Goal: Task Accomplishment & Management: Use online tool/utility

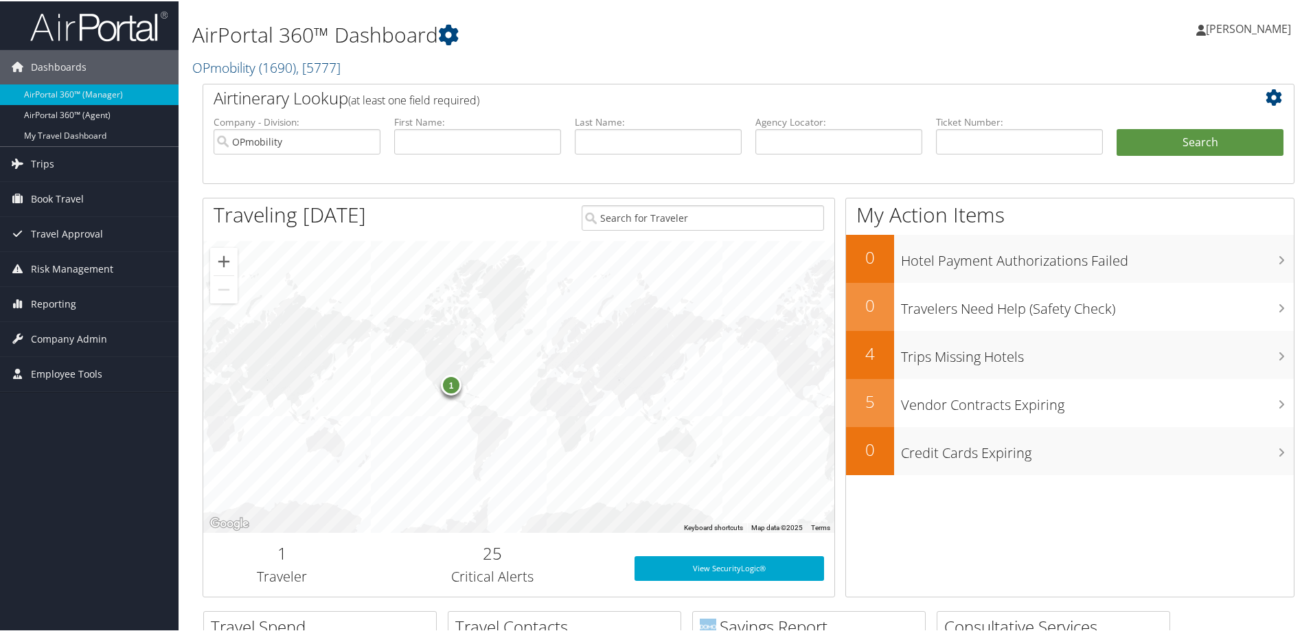
click at [571, 49] on div "AirPortal 360™ Dashboard OPmobility ( 1690 ) , [ 5777 ] OPmobility Conduent INC…" at bounding box center [563, 42] width 742 height 70
click at [49, 305] on span "Reporting" at bounding box center [53, 303] width 45 height 34
click at [37, 170] on span "Trips" at bounding box center [42, 163] width 23 height 34
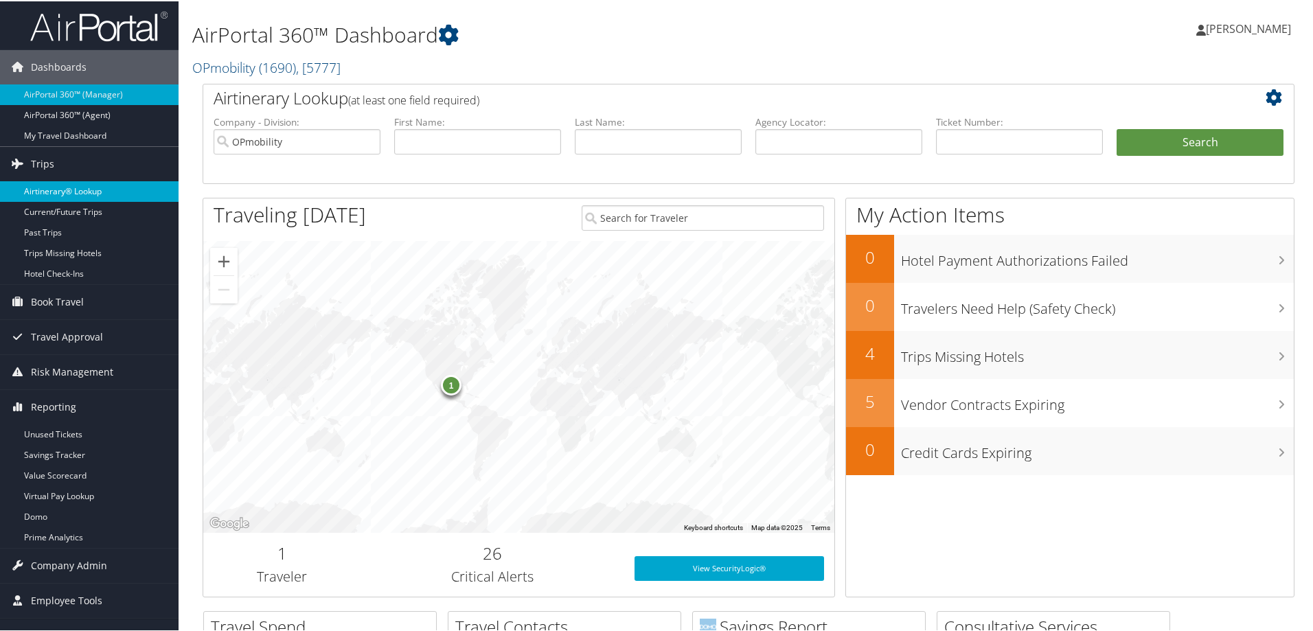
click at [82, 187] on link "Airtinerary® Lookup" at bounding box center [89, 190] width 179 height 21
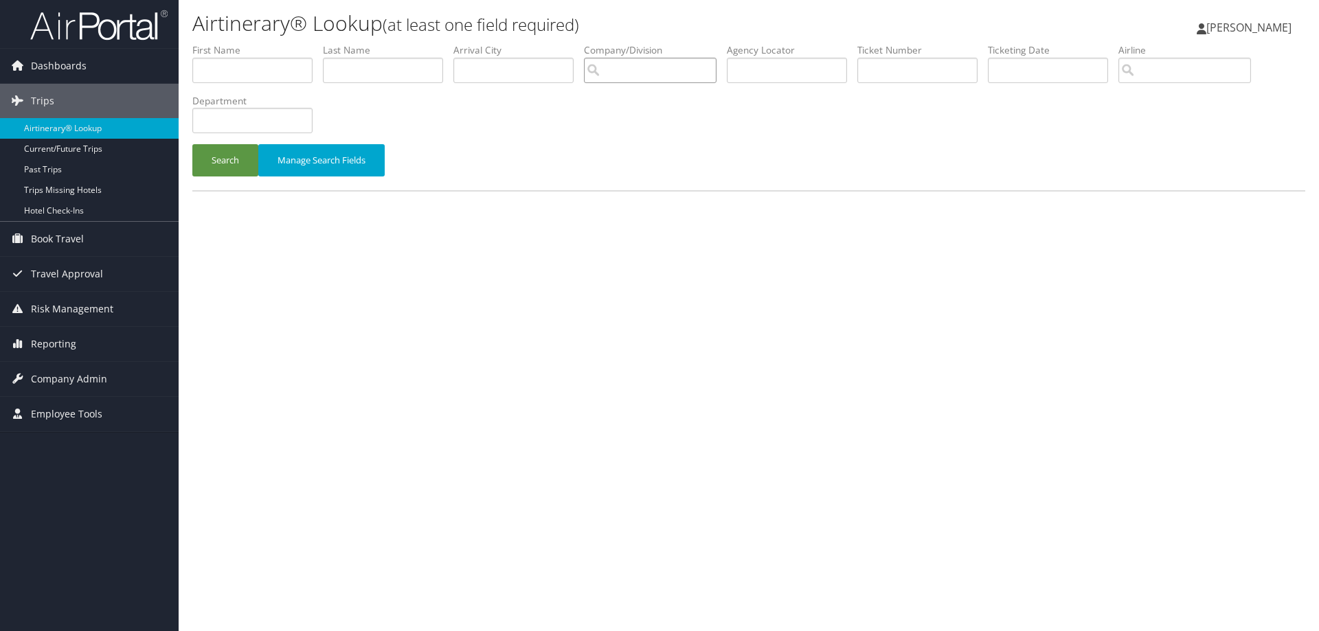
click at [685, 71] on input "search" at bounding box center [650, 70] width 133 height 25
click at [49, 165] on link "Past Trips" at bounding box center [89, 169] width 179 height 21
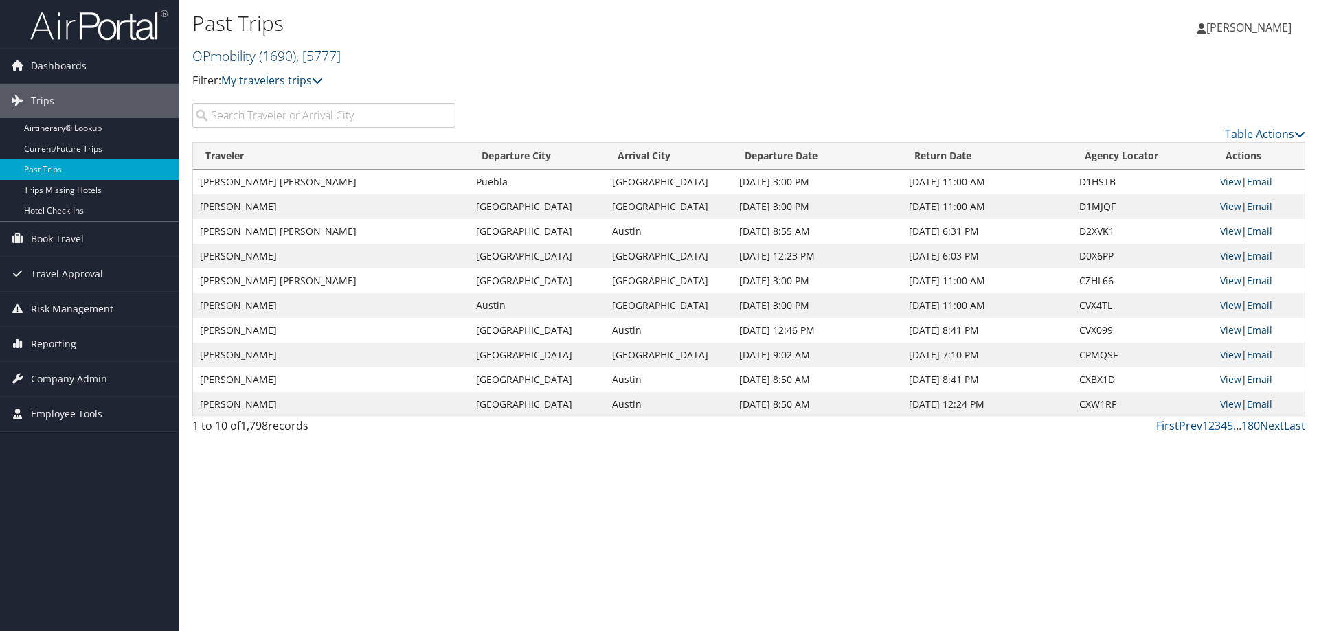
click at [225, 53] on link "OPmobility ( 1690 ) , [ 5777 ]" at bounding box center [266, 56] width 148 height 19
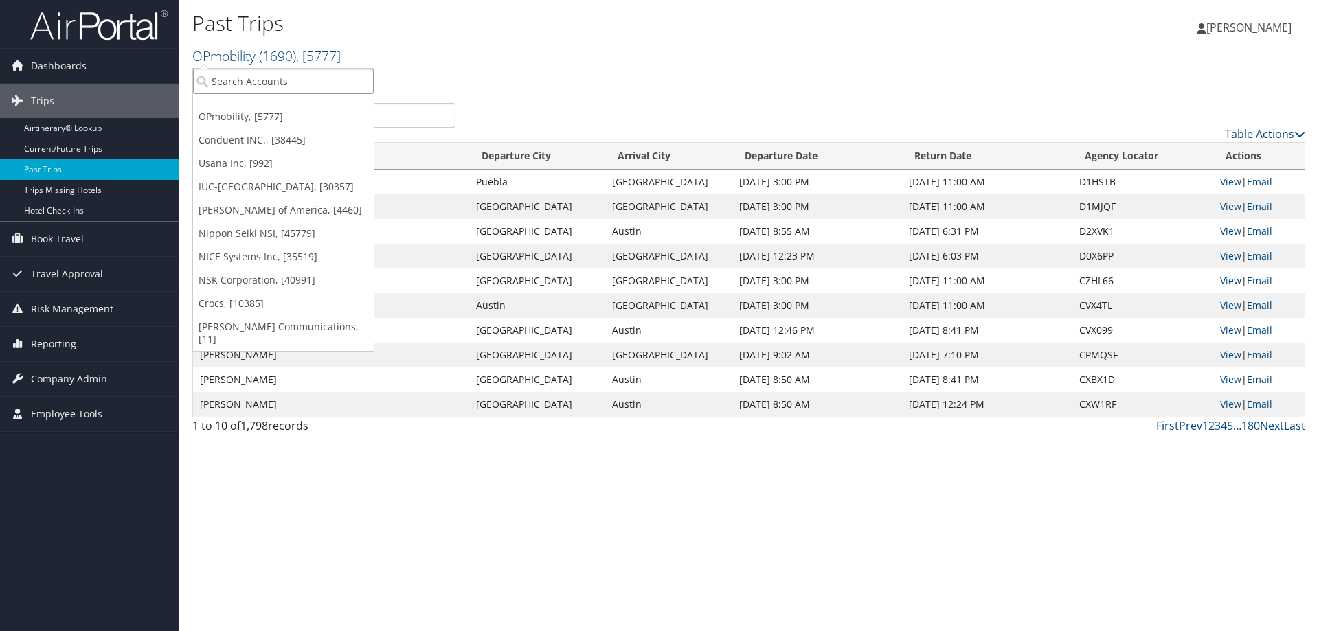
click at [239, 80] on input "search" at bounding box center [283, 81] width 181 height 25
type input "doner"
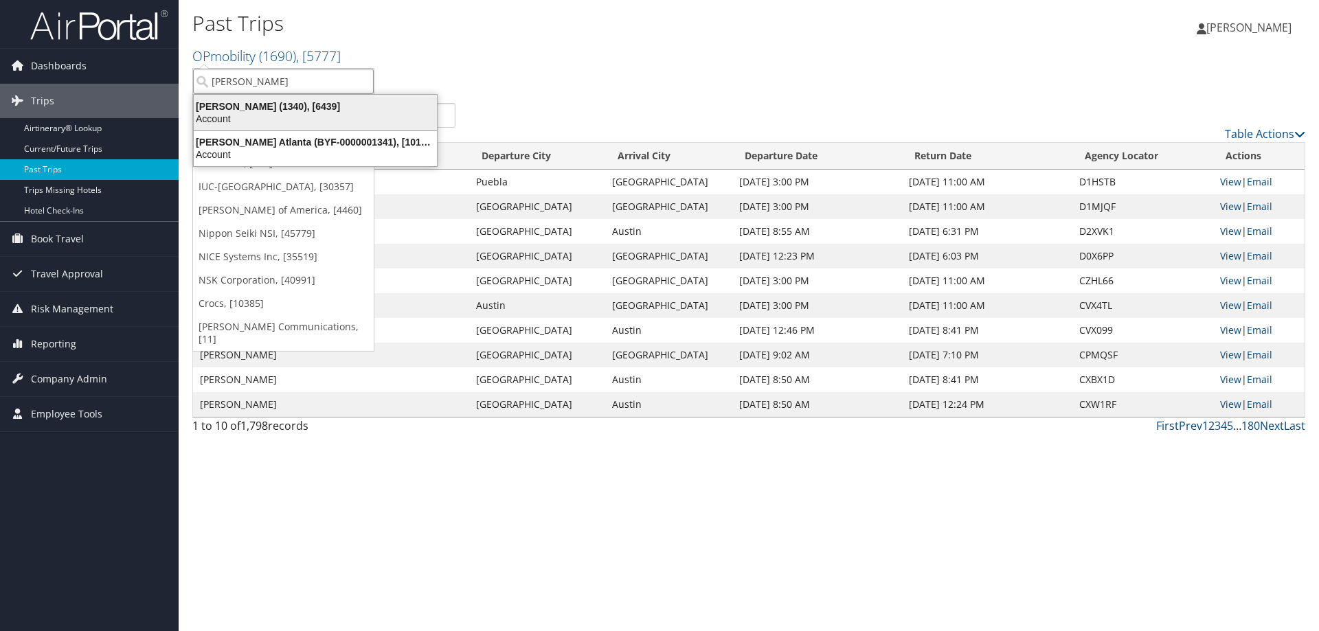
click at [258, 106] on div "Doner (1340), [6439]" at bounding box center [315, 106] width 260 height 12
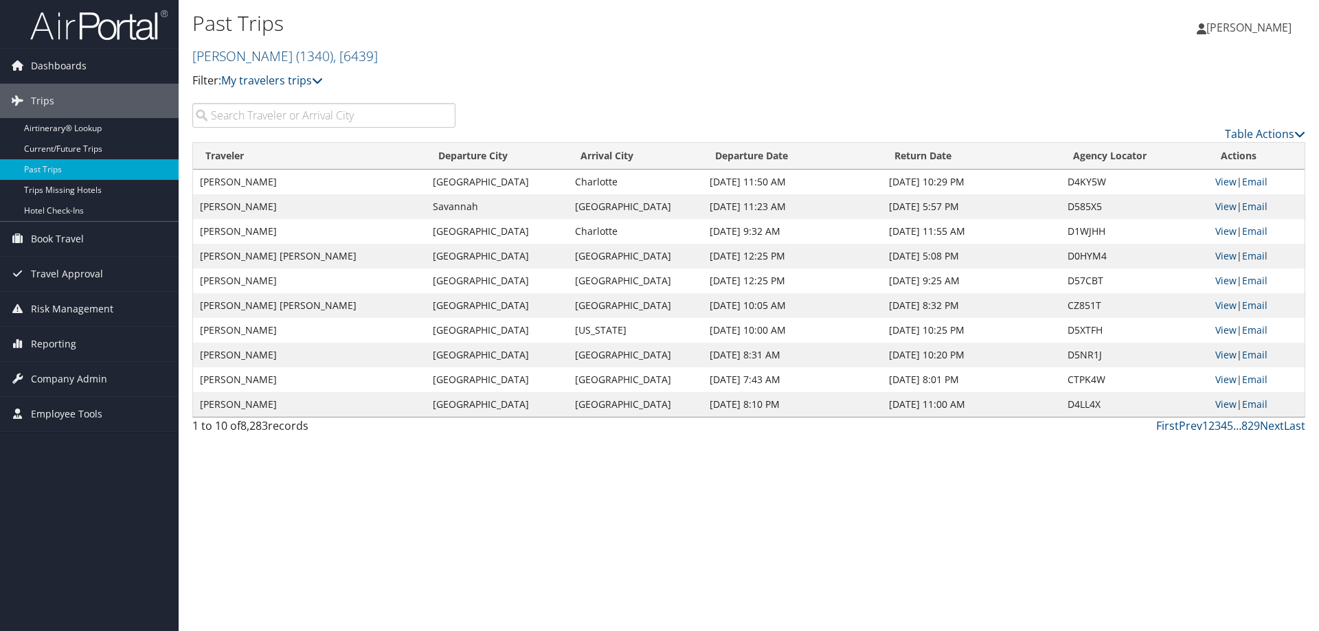
click at [267, 111] on input "search" at bounding box center [323, 115] width 263 height 25
type input "schulties"
click at [1225, 175] on link "View" at bounding box center [1225, 181] width 21 height 13
click at [1223, 200] on link "View" at bounding box center [1225, 206] width 21 height 13
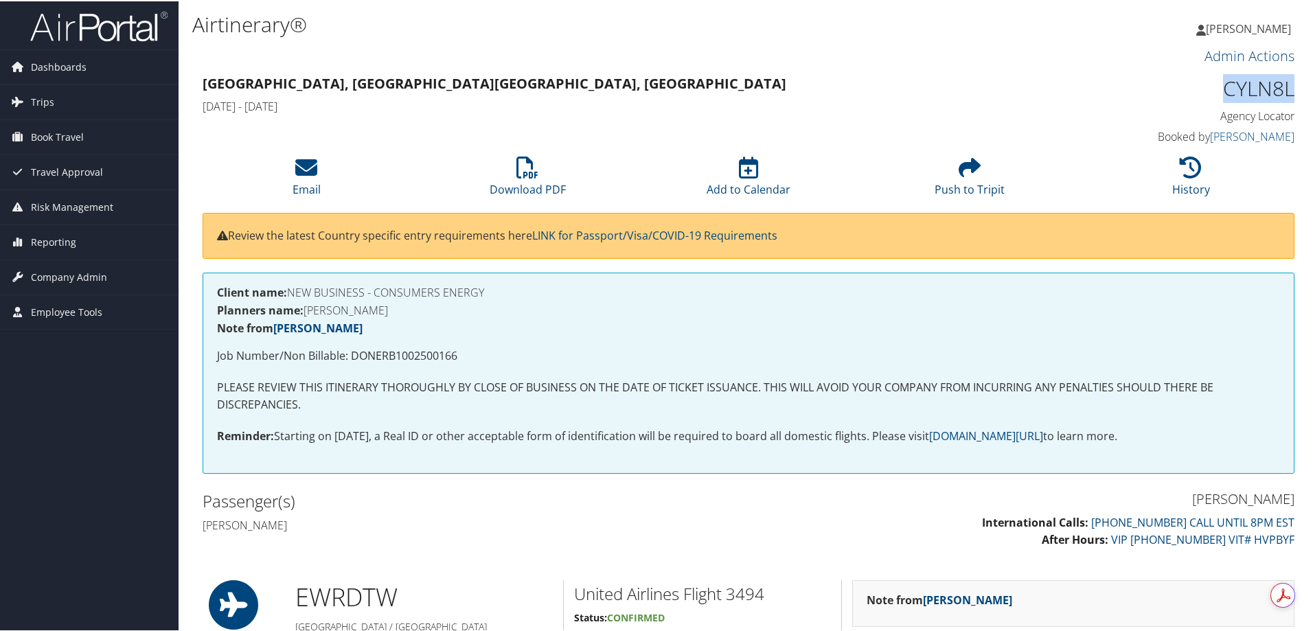
drag, startPoint x: 1222, startPoint y: 82, endPoint x: 1288, endPoint y: 89, distance: 66.3
click at [1288, 89] on h1 "CYLN8L" at bounding box center [1166, 87] width 258 height 29
copy h1 "CYLN8L"
click at [63, 242] on span "Reporting" at bounding box center [53, 241] width 45 height 34
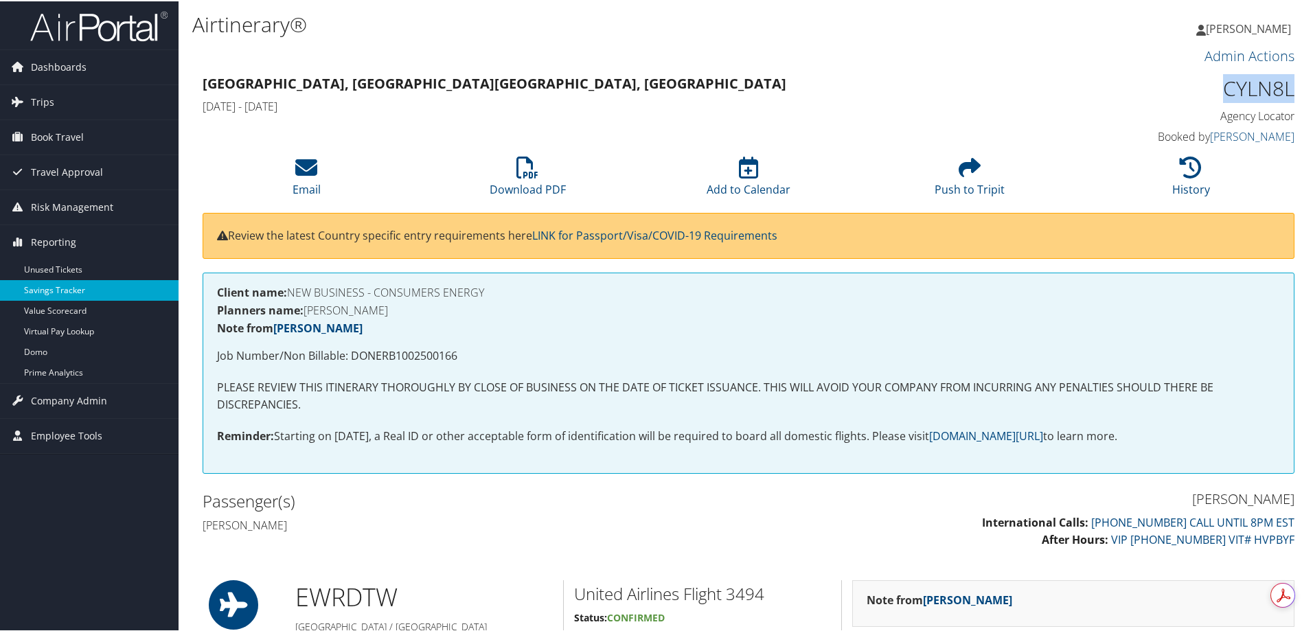
click at [47, 288] on link "Savings Tracker" at bounding box center [89, 289] width 179 height 21
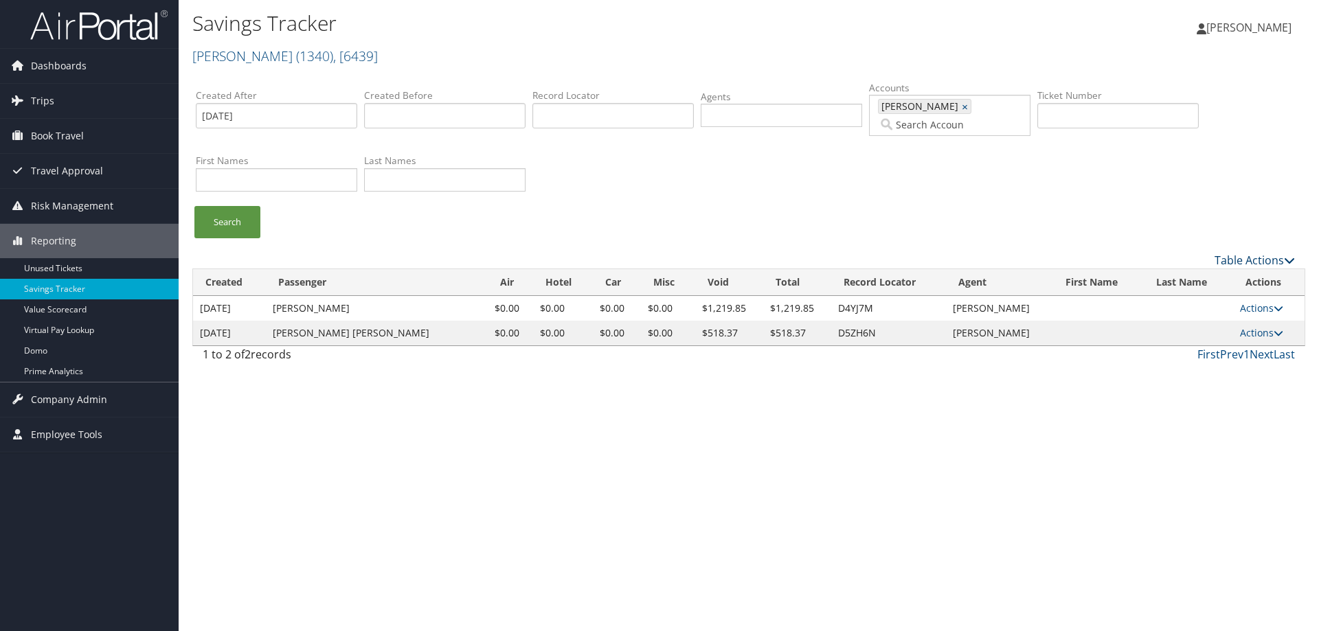
click at [1239, 253] on link "Table Actions" at bounding box center [1254, 260] width 80 height 15
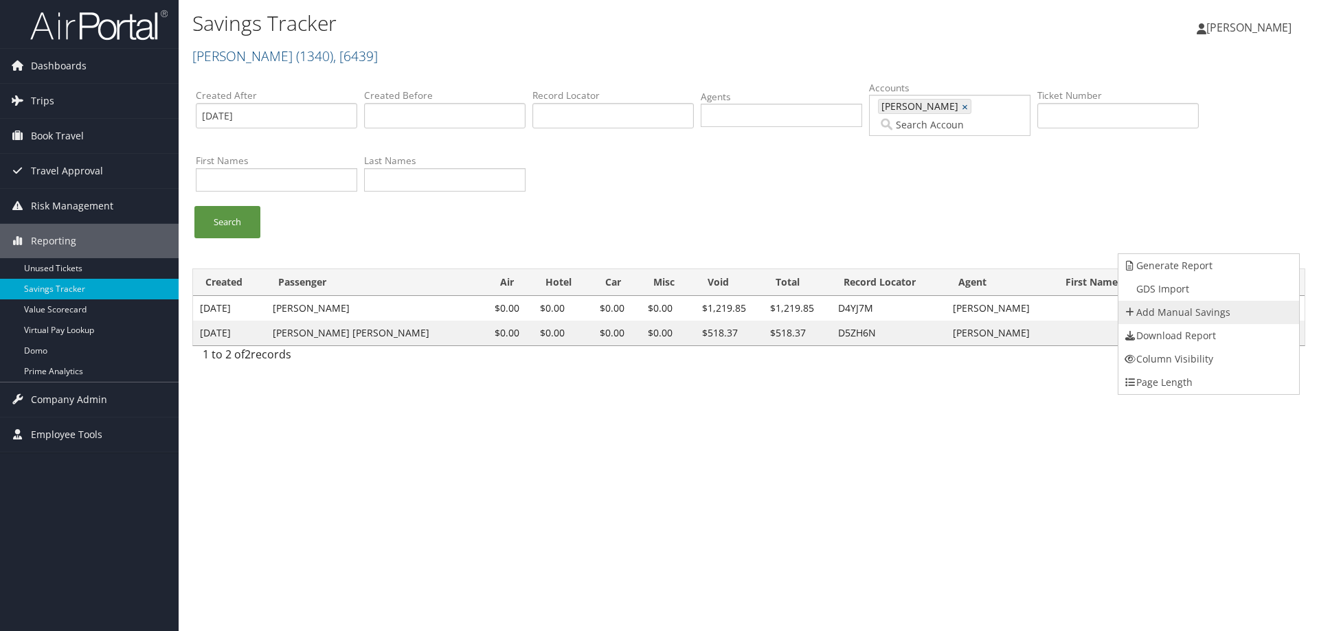
click at [1169, 308] on link "Add Manual Savings" at bounding box center [1208, 312] width 181 height 23
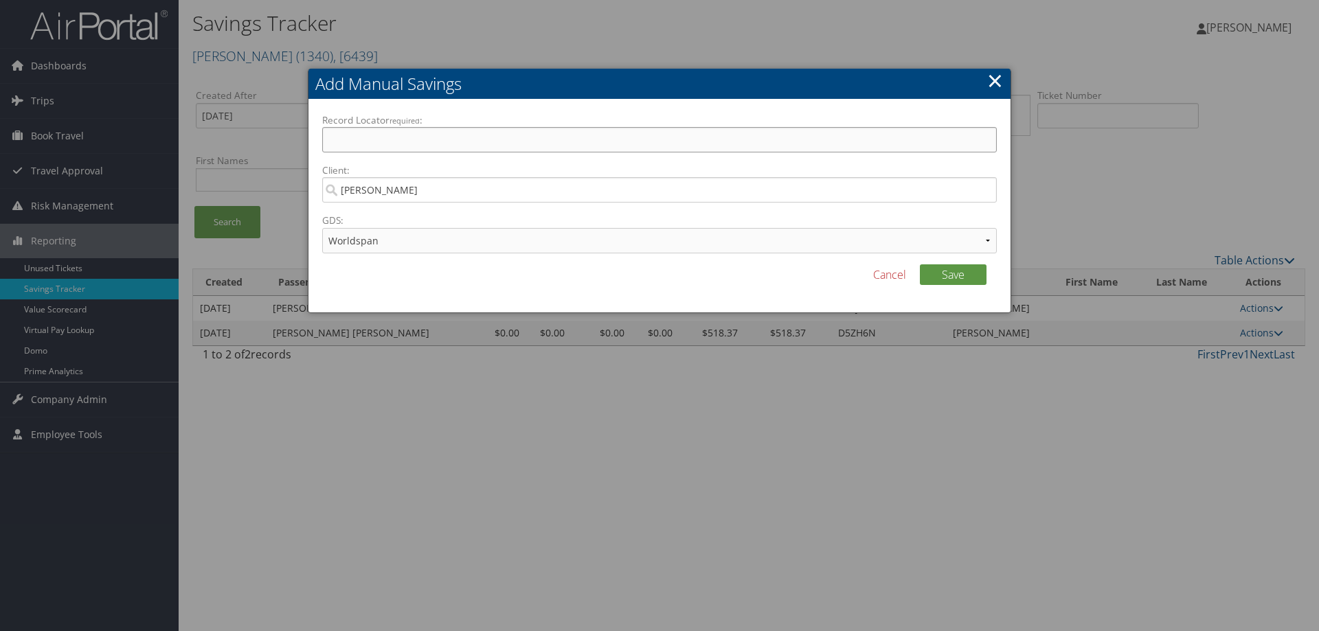
click at [417, 136] on input "Record Locator required :" at bounding box center [659, 139] width 675 height 25
paste input "CYLN8L"
type input "CYLN8L"
click at [941, 274] on button "Save" at bounding box center [953, 274] width 67 height 21
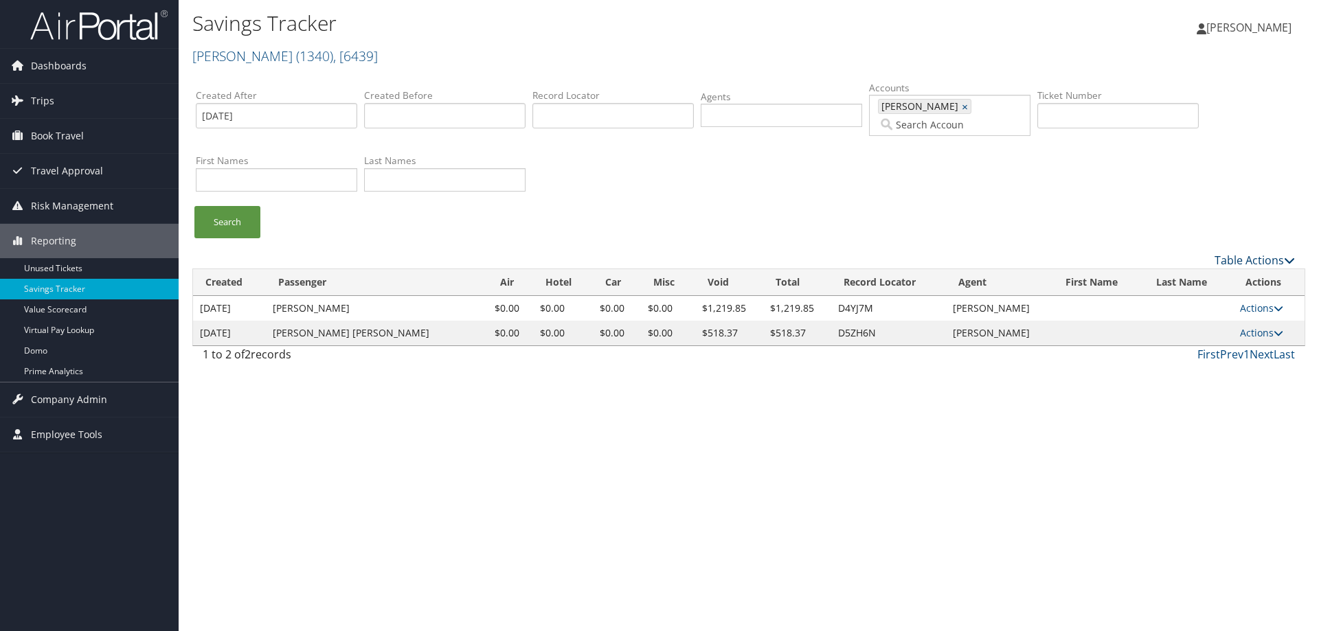
click at [1250, 253] on link "Table Actions" at bounding box center [1254, 260] width 80 height 15
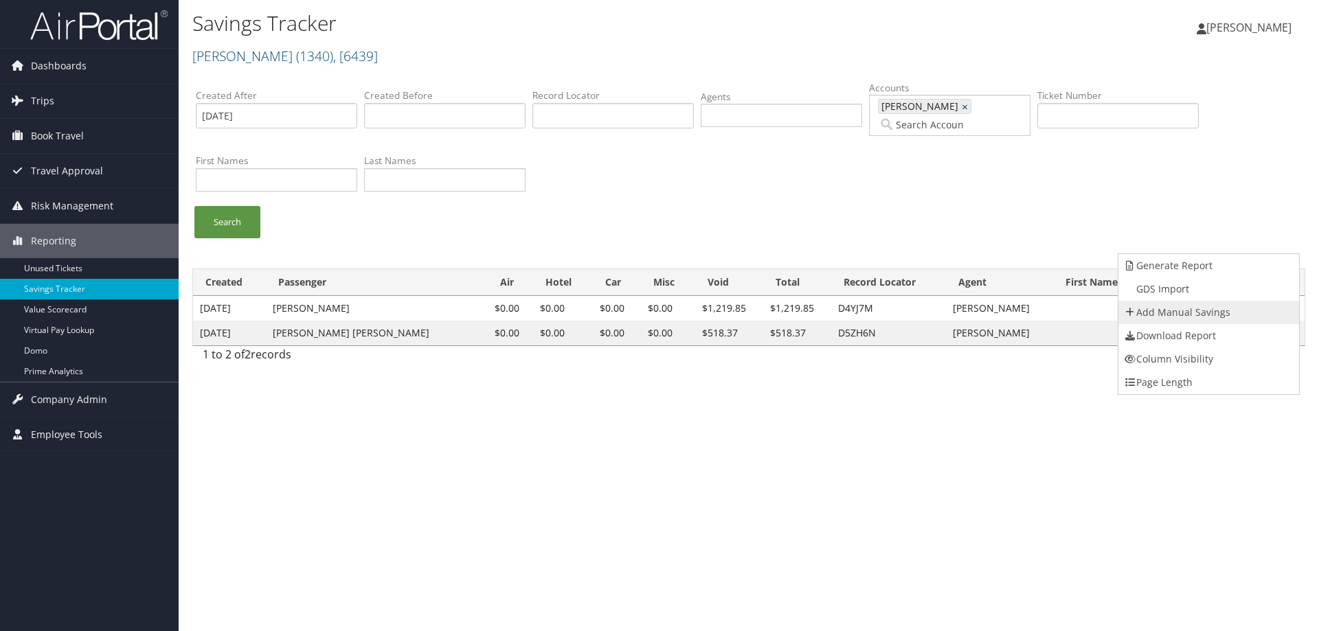
click at [1167, 312] on link "Add Manual Savings" at bounding box center [1208, 312] width 181 height 23
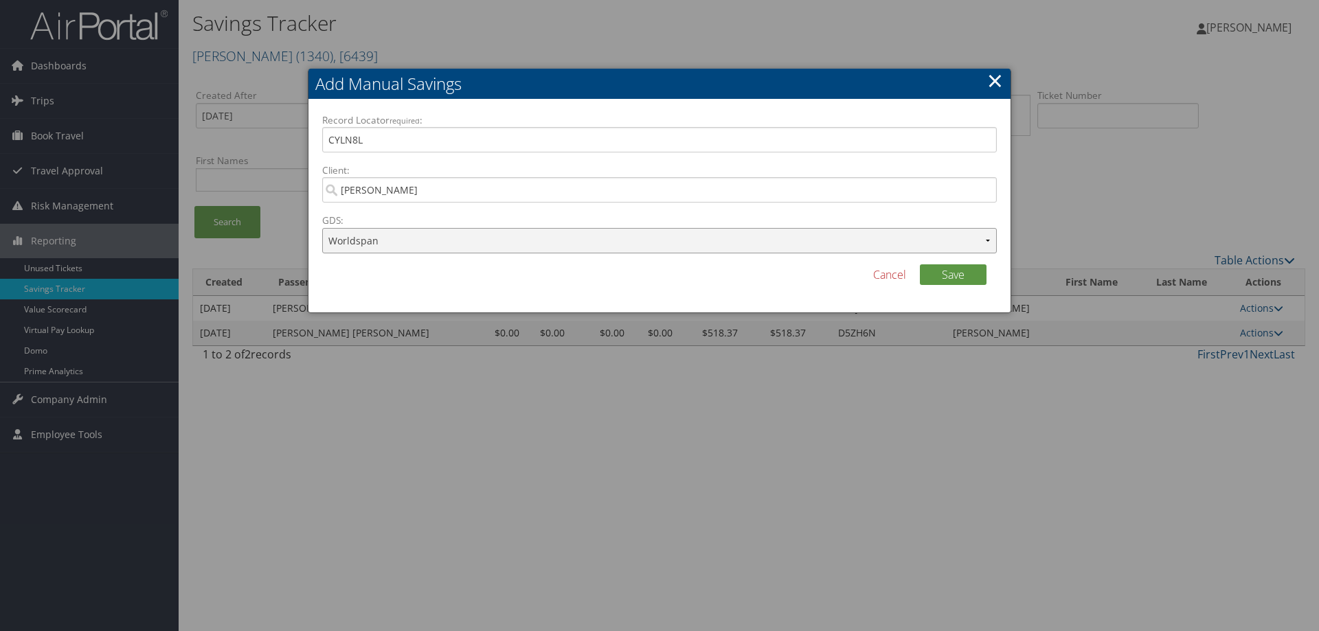
click at [416, 247] on select "Worldspan Apollo Sabre Travelport+" at bounding box center [659, 240] width 675 height 25
select select "1G"
click at [322, 228] on select "Worldspan Apollo Sabre Travelport+" at bounding box center [659, 240] width 675 height 25
click at [954, 265] on button "Save" at bounding box center [953, 274] width 67 height 21
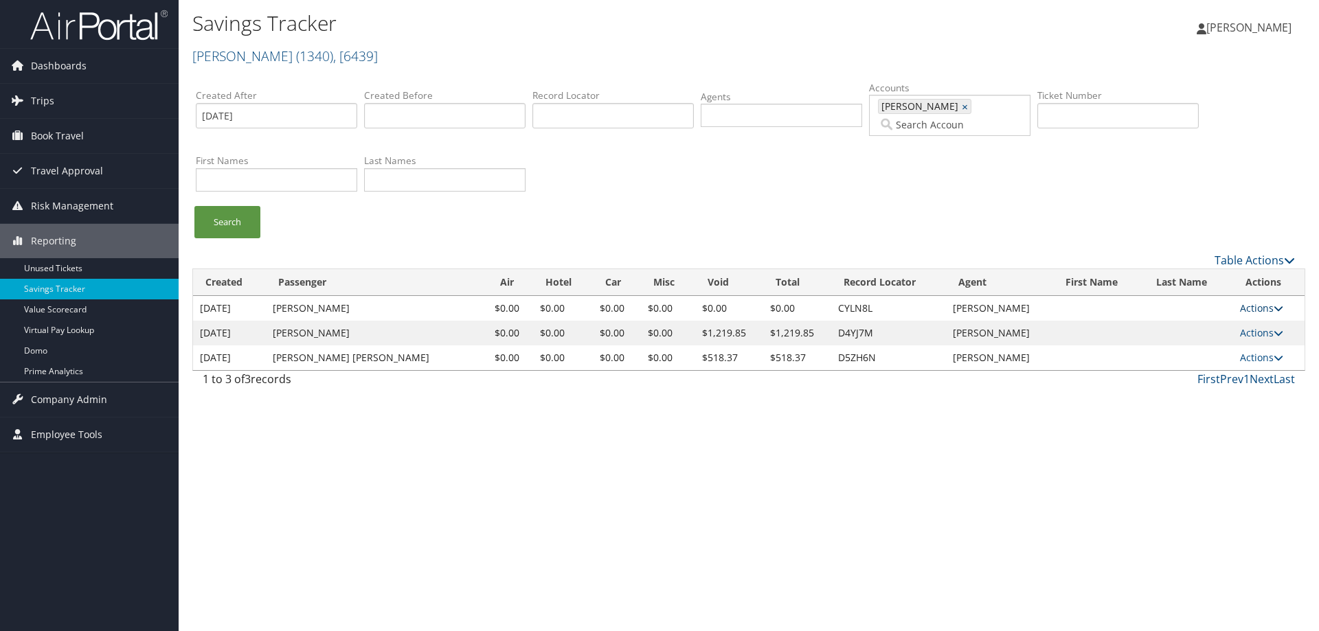
click at [1269, 302] on link "Actions" at bounding box center [1261, 308] width 43 height 13
click at [1220, 363] on link "Edit" at bounding box center [1231, 374] width 91 height 23
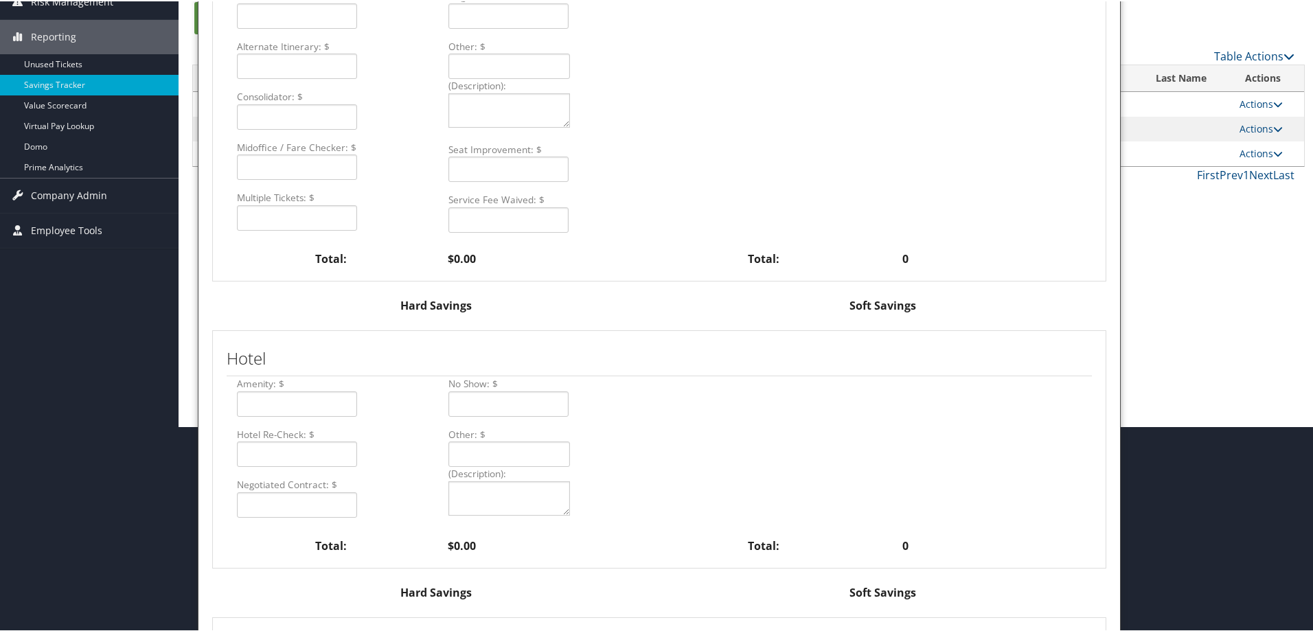
scroll to position [206, 0]
click at [512, 455] on input "Other: $ (Description):" at bounding box center [510, 452] width 122 height 25
type input "329.98"
click at [487, 498] on textarea "(Description):" at bounding box center [510, 496] width 122 height 34
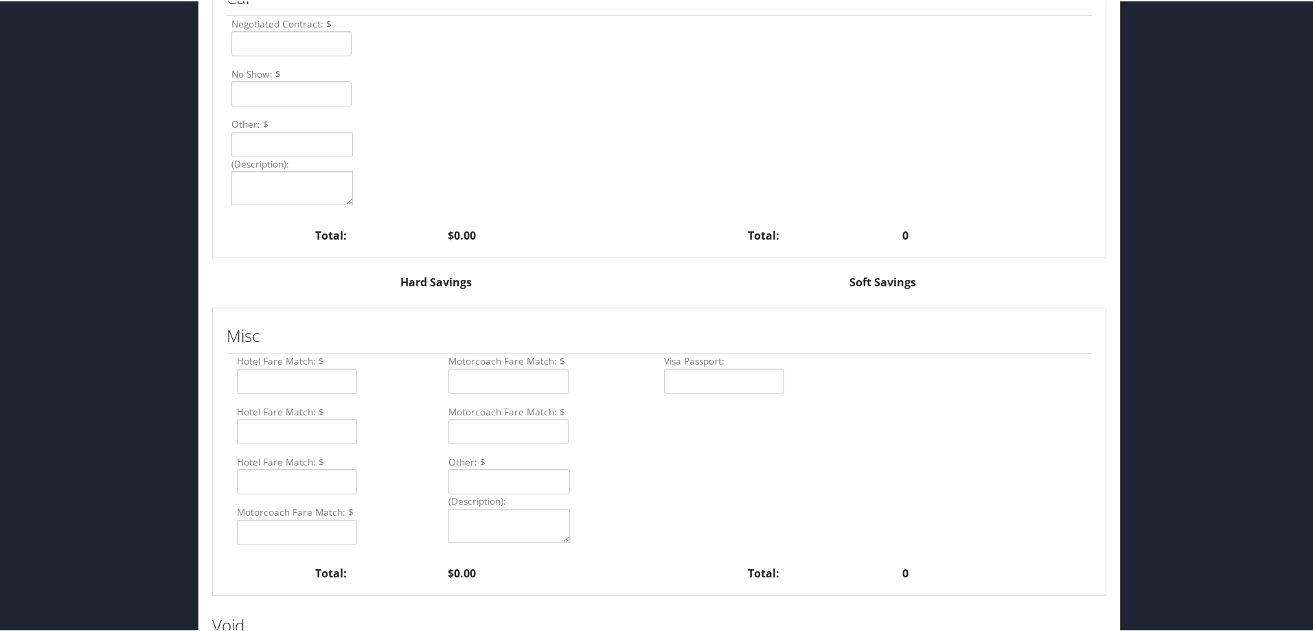
scroll to position [999, 0]
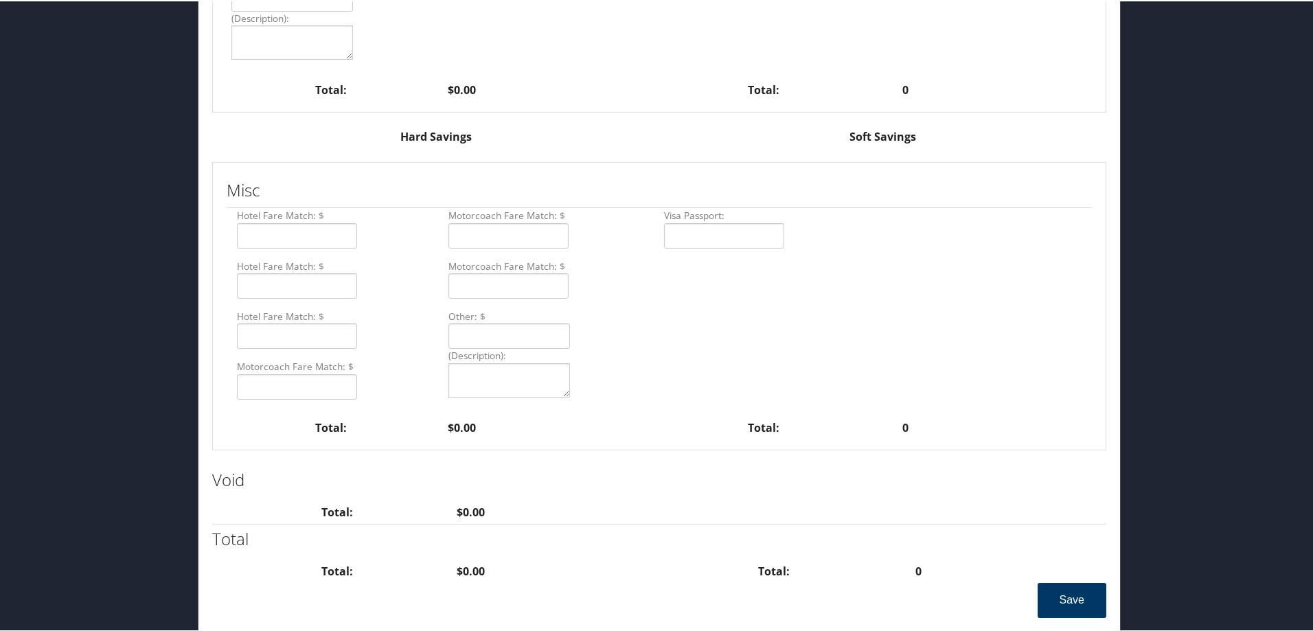
type textarea "Secure smoking and parking refund"
click at [1061, 600] on button "Save" at bounding box center [1072, 599] width 69 height 35
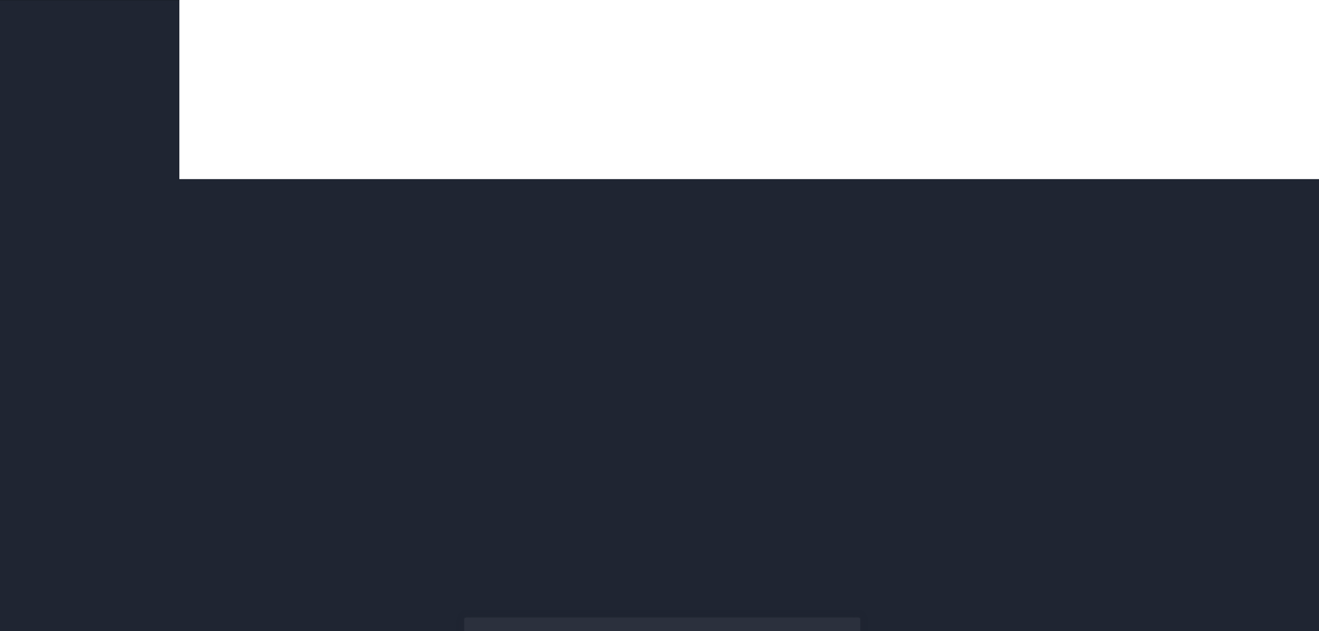
scroll to position [0, 0]
